Goal: Navigation & Orientation: Go to known website

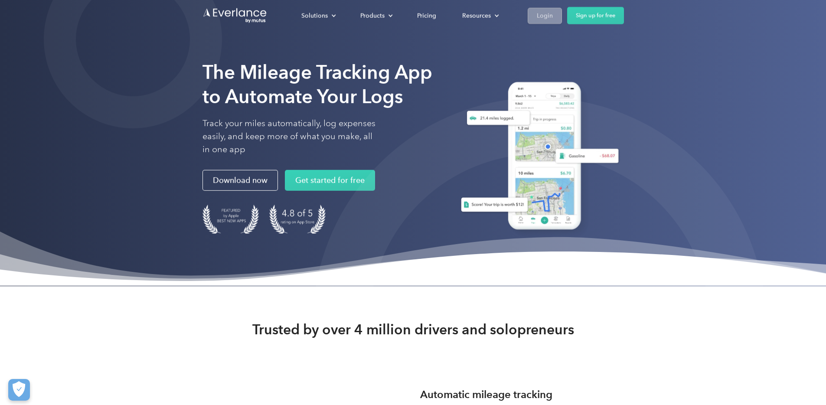
click at [553, 16] on div "Login" at bounding box center [545, 15] width 16 height 11
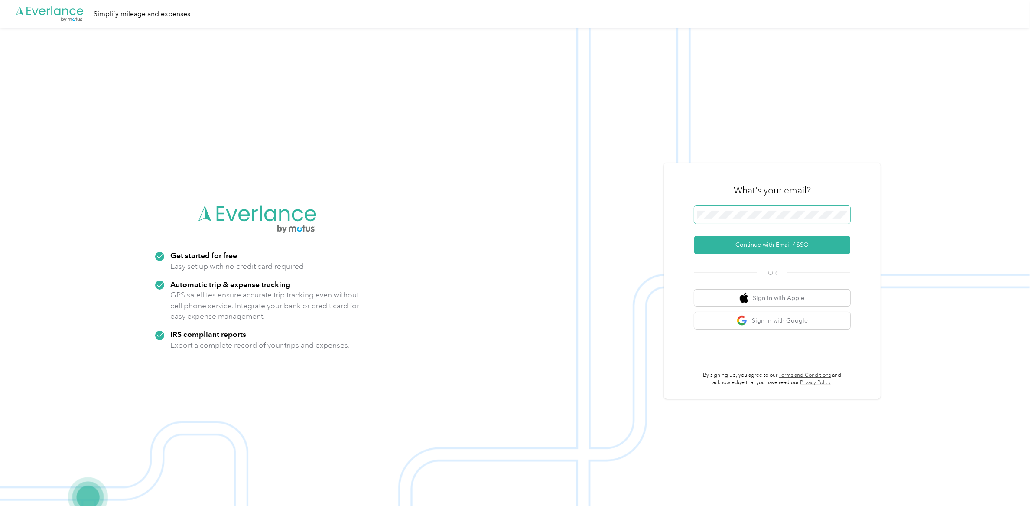
click at [734, 220] on span at bounding box center [772, 214] width 156 height 18
click at [694, 236] on button "Continue with Email / SSO" at bounding box center [772, 245] width 156 height 18
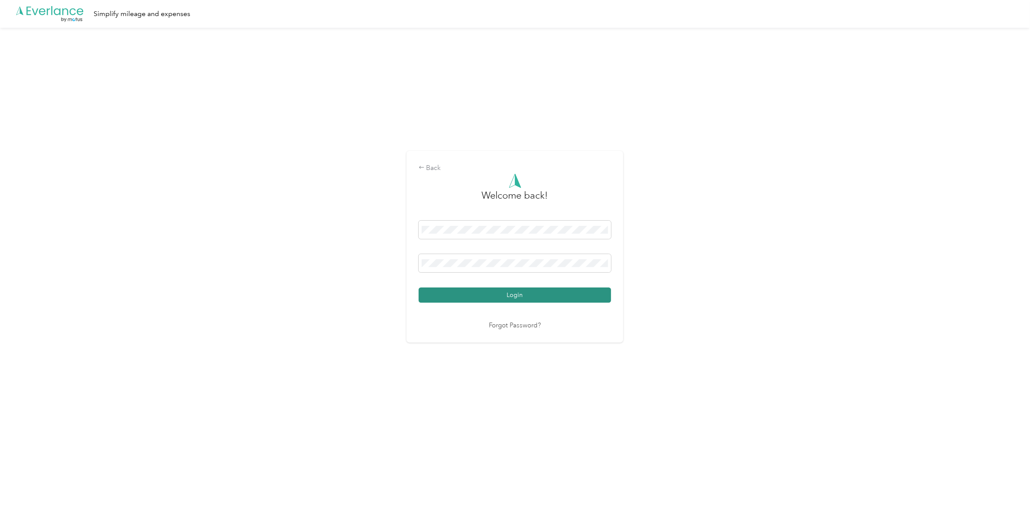
click at [434, 298] on button "Login" at bounding box center [515, 294] width 192 height 15
